Goal: Navigation & Orientation: Find specific page/section

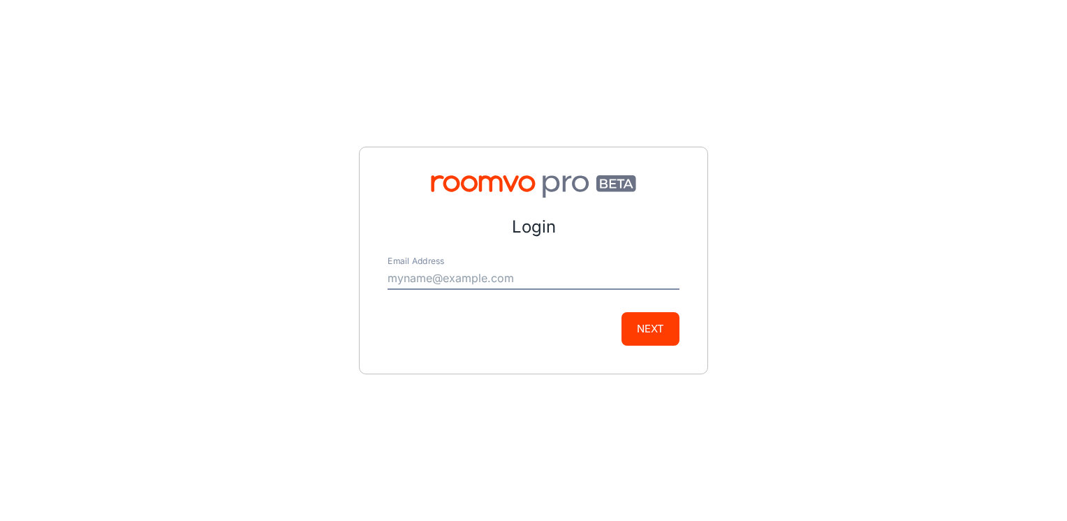
drag, startPoint x: 444, startPoint y: 284, endPoint x: 467, endPoint y: 282, distance: 22.4
click at [444, 284] on input "Email Address" at bounding box center [534, 279] width 292 height 22
type input "[PERSON_NAME][EMAIL_ADDRESS][DOMAIN_NAME]"
click at [835, 217] on div "Login Email Address [PERSON_NAME][EMAIL_ADDRESS][DOMAIN_NAME] Next" at bounding box center [533, 260] width 1067 height 521
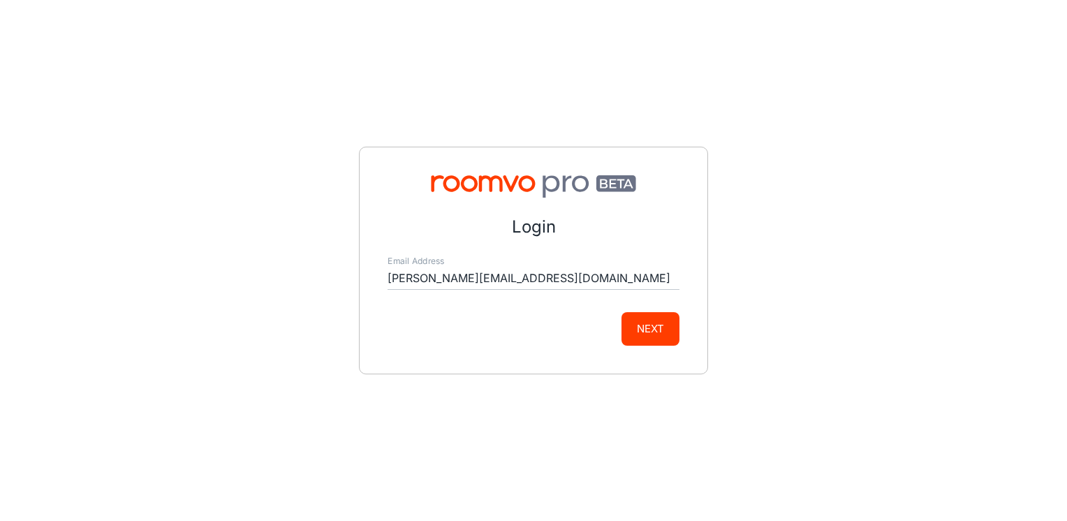
click at [645, 342] on button "Next" at bounding box center [651, 329] width 58 height 34
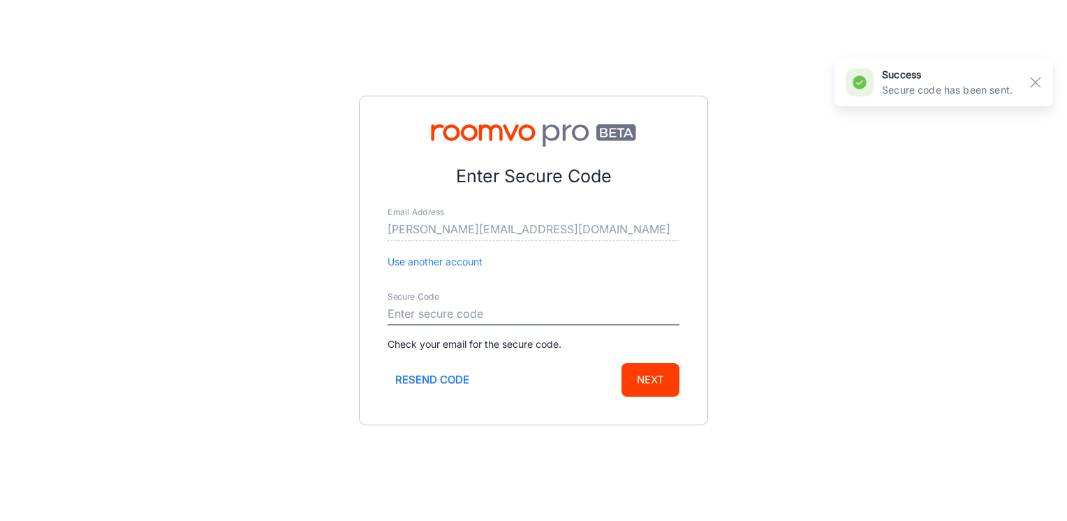
click at [470, 304] on input "Secure Code" at bounding box center [534, 314] width 292 height 22
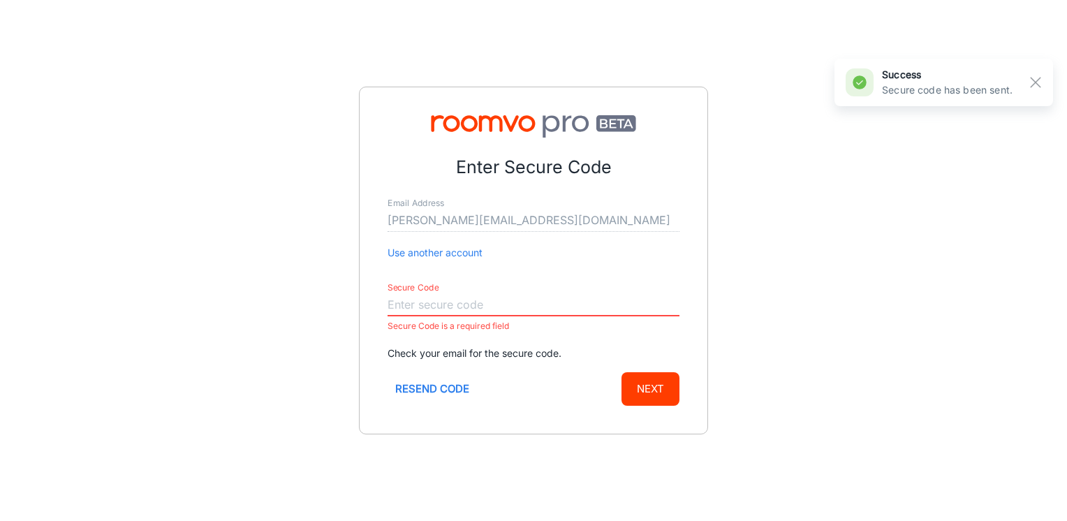
paste input "775530"
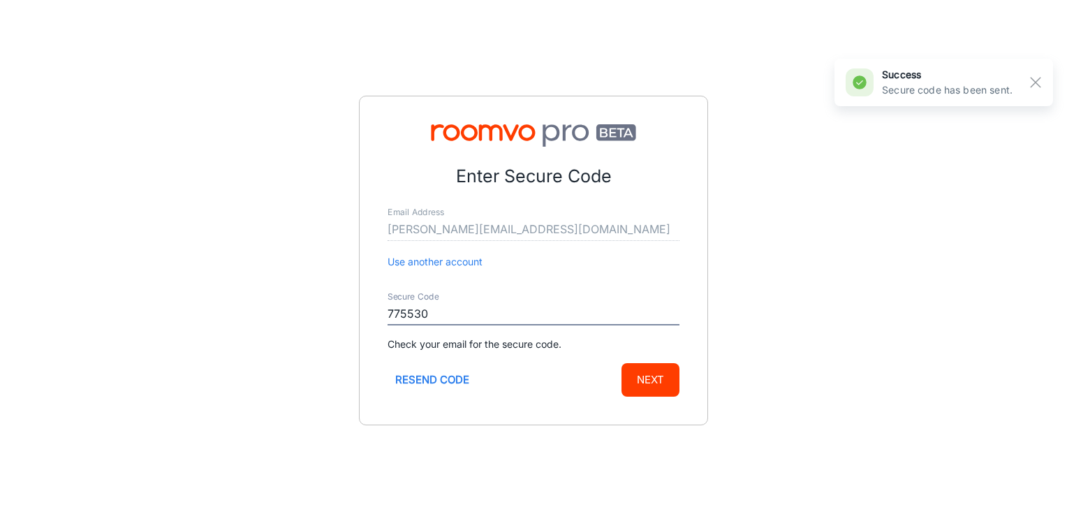
type input "775530"
click at [623, 365] on button "Next" at bounding box center [651, 380] width 58 height 34
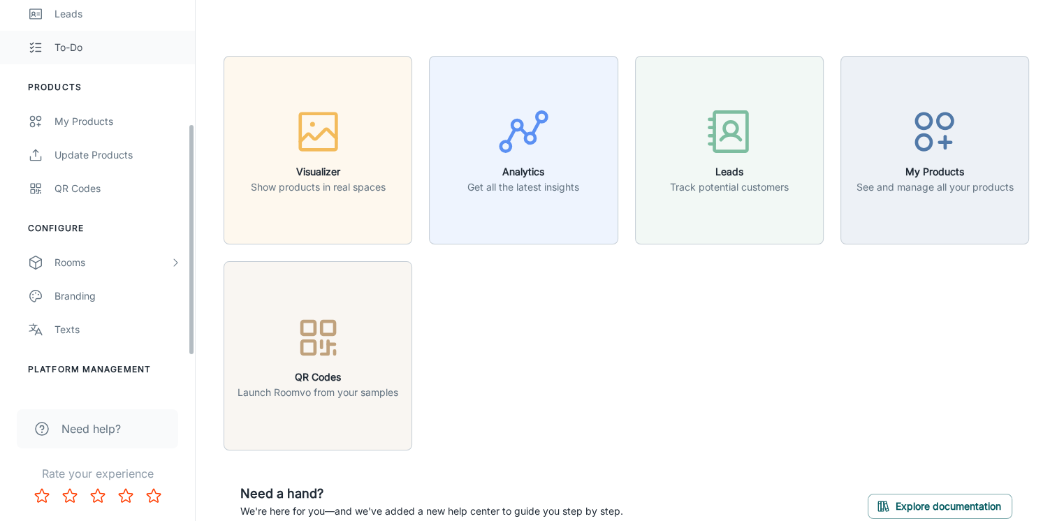
scroll to position [270, 0]
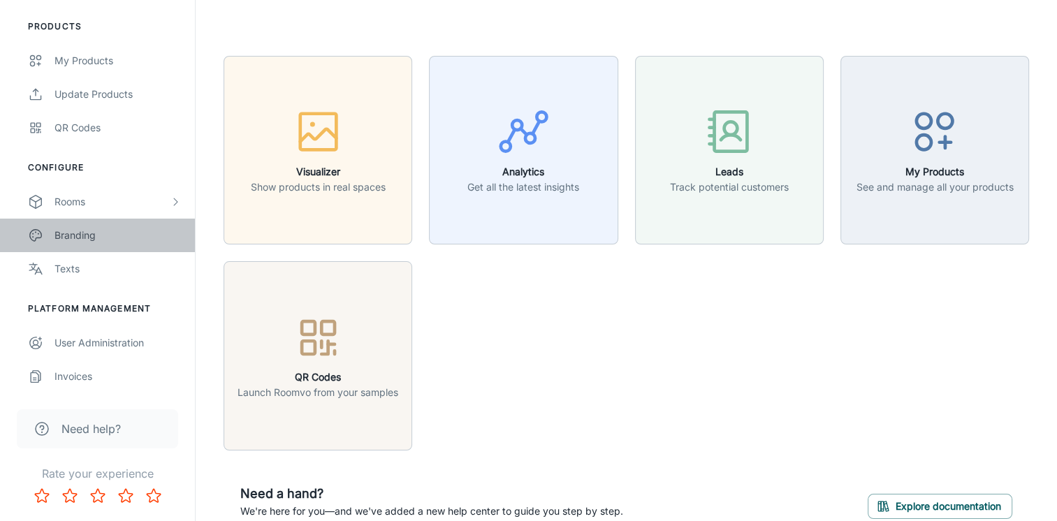
click at [103, 233] on div "Branding" at bounding box center [117, 235] width 126 height 15
